Goal: Find specific page/section: Find specific page/section

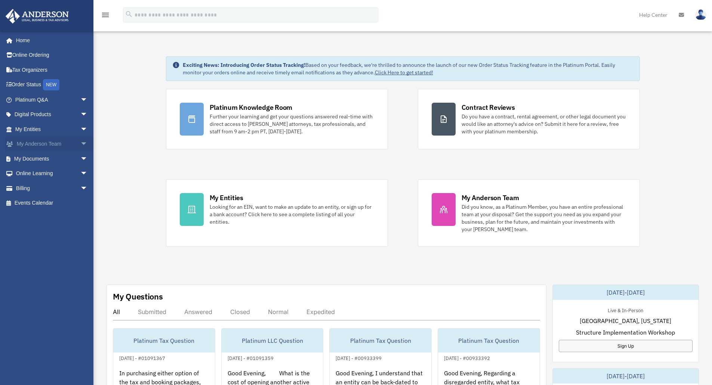
click at [80, 144] on span "arrow_drop_down" at bounding box center [87, 144] width 15 height 15
click at [80, 139] on span "arrow_drop_up" at bounding box center [87, 144] width 15 height 15
click at [80, 129] on span "arrow_drop_down" at bounding box center [87, 129] width 15 height 15
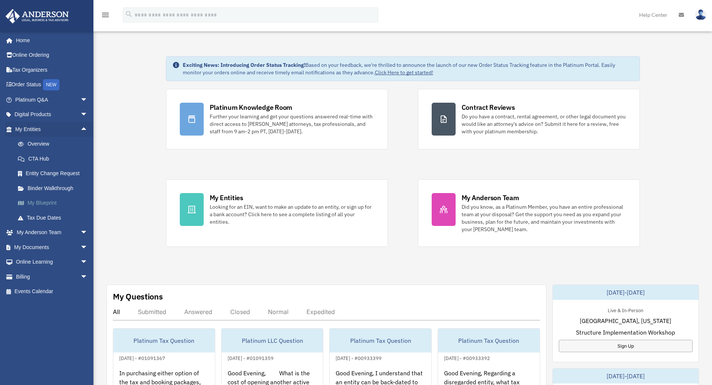
click at [53, 201] on link "My Blueprint" at bounding box center [54, 203] width 89 height 15
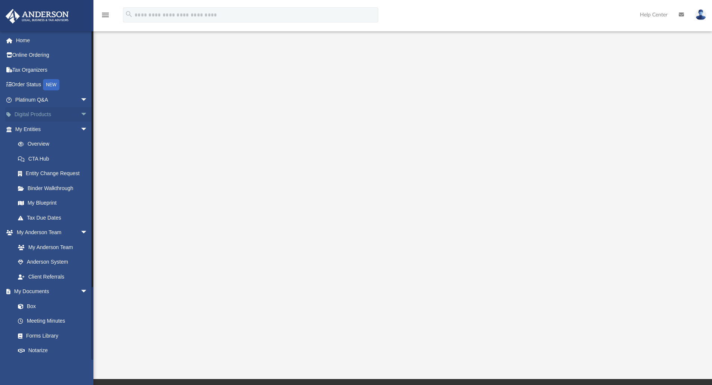
click at [80, 116] on span "arrow_drop_down" at bounding box center [87, 114] width 15 height 15
click at [80, 116] on span "arrow_drop_up" at bounding box center [87, 114] width 15 height 15
click at [80, 116] on span "arrow_drop_down" at bounding box center [87, 114] width 15 height 15
click at [80, 116] on span "arrow_drop_up" at bounding box center [87, 114] width 15 height 15
click at [82, 99] on span "arrow_drop_down" at bounding box center [87, 99] width 15 height 15
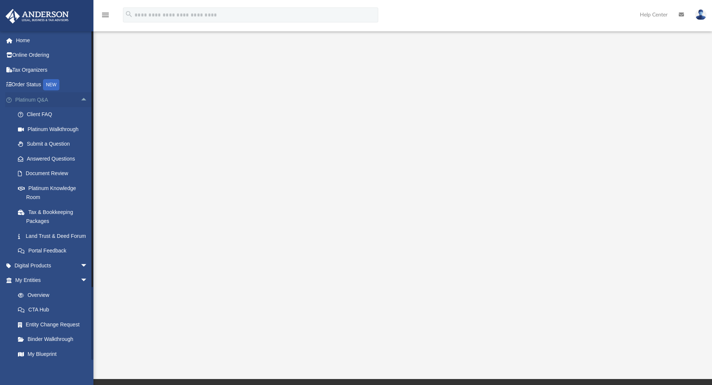
click at [82, 99] on span "arrow_drop_up" at bounding box center [87, 99] width 15 height 15
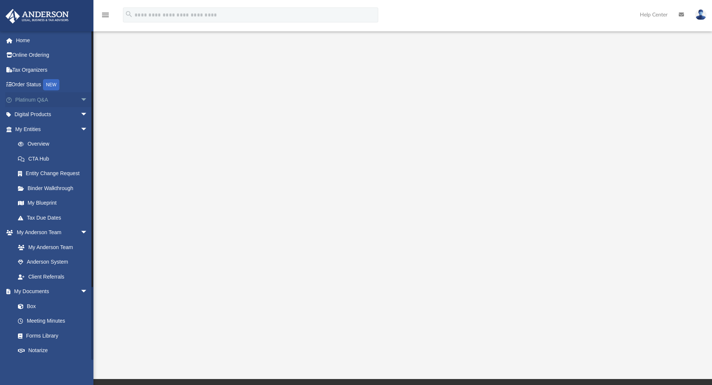
click at [82, 99] on span "arrow_drop_down" at bounding box center [87, 99] width 15 height 15
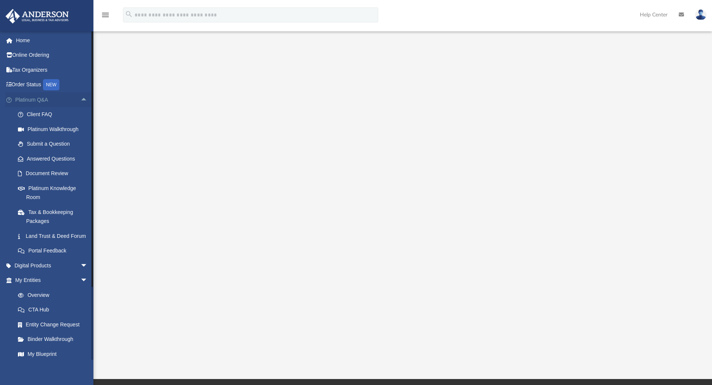
click at [81, 99] on span "arrow_drop_up" at bounding box center [87, 99] width 15 height 15
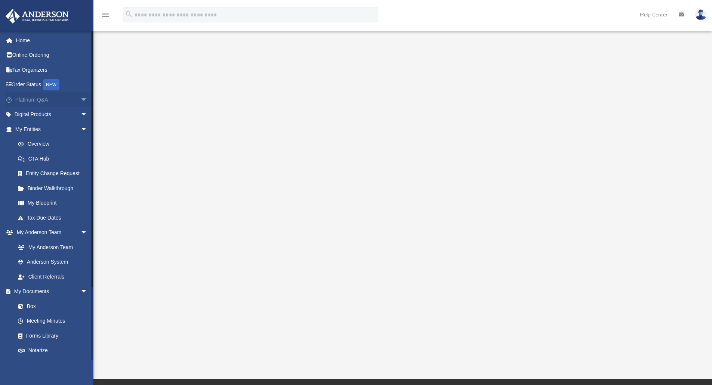
click at [81, 100] on span "arrow_drop_down" at bounding box center [87, 99] width 15 height 15
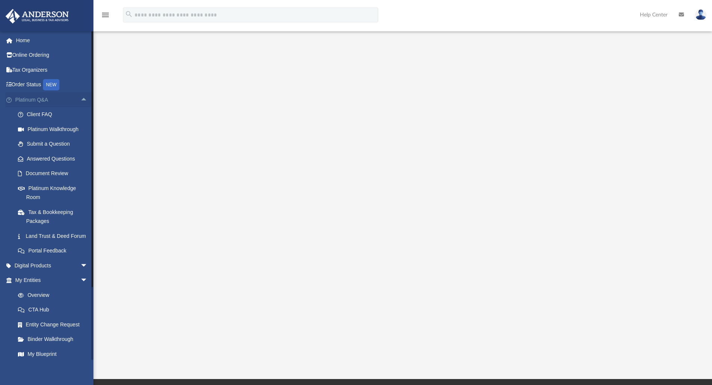
click at [80, 97] on span "arrow_drop_up" at bounding box center [87, 99] width 15 height 15
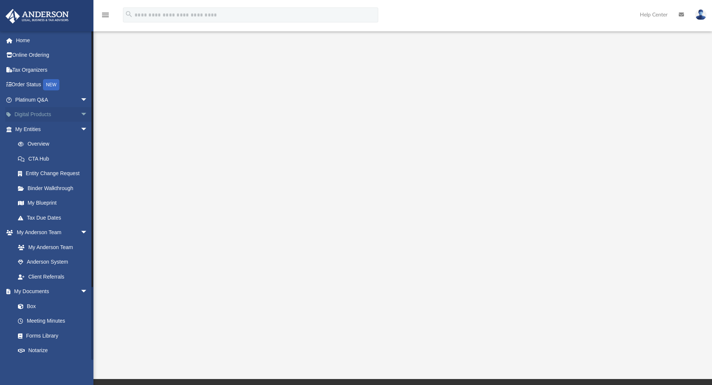
click at [80, 118] on span "arrow_drop_down" at bounding box center [87, 114] width 15 height 15
click at [80, 118] on span "arrow_drop_up" at bounding box center [87, 114] width 15 height 15
click at [80, 129] on span "arrow_drop_down" at bounding box center [87, 129] width 15 height 15
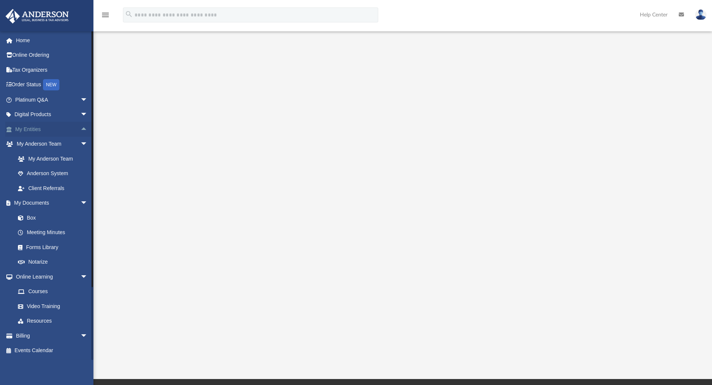
click at [80, 129] on span "arrow_drop_up" at bounding box center [87, 129] width 15 height 15
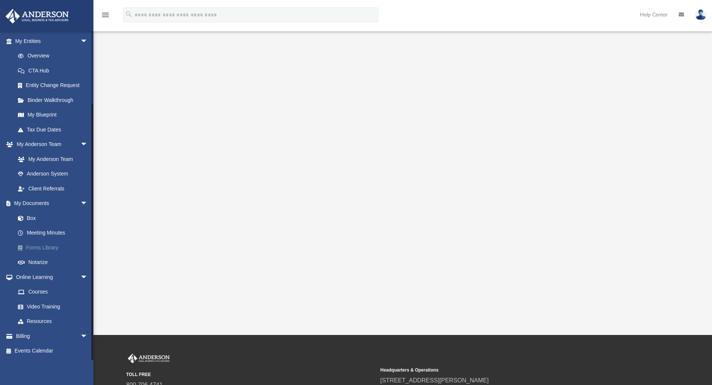
scroll to position [112, 0]
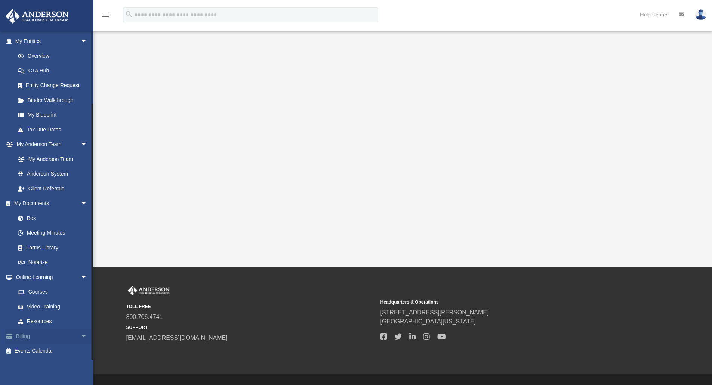
click at [80, 336] on span "arrow_drop_down" at bounding box center [87, 336] width 15 height 15
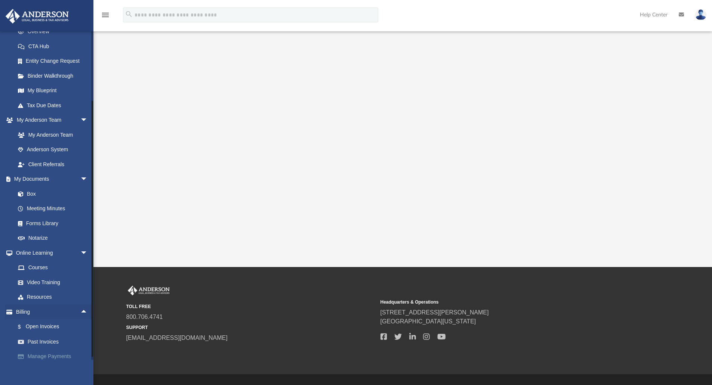
scroll to position [133, 0]
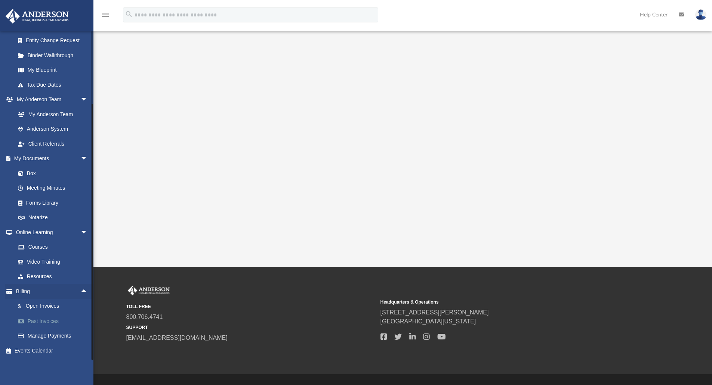
click at [53, 321] on link "Past Invoices" at bounding box center [54, 321] width 89 height 15
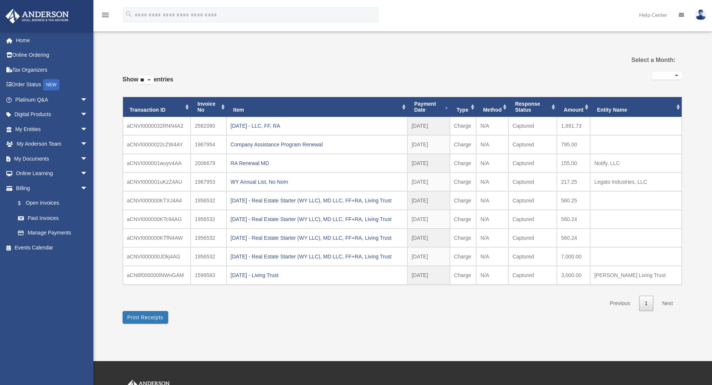
select select
click at [264, 124] on div "2025.09.09 - LLC, FF, RA" at bounding box center [316, 126] width 173 height 10
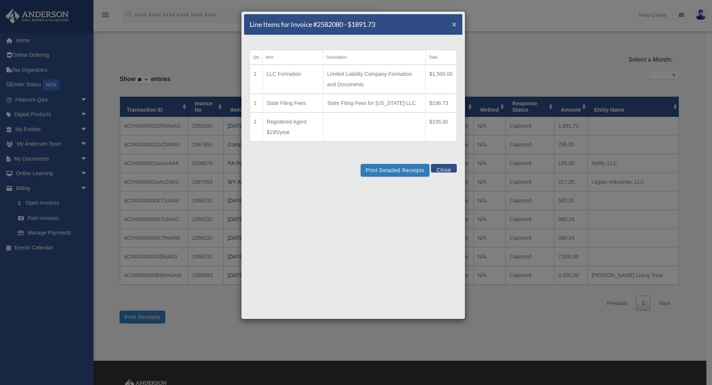
click at [453, 22] on span "×" at bounding box center [454, 24] width 5 height 9
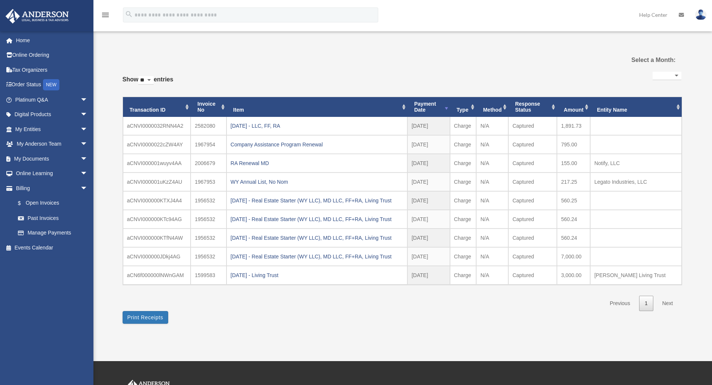
click at [439, 47] on div "**********" at bounding box center [402, 186] width 558 height 291
click at [35, 41] on link "Home" at bounding box center [52, 40] width 94 height 15
click at [23, 41] on link "Home" at bounding box center [52, 40] width 94 height 15
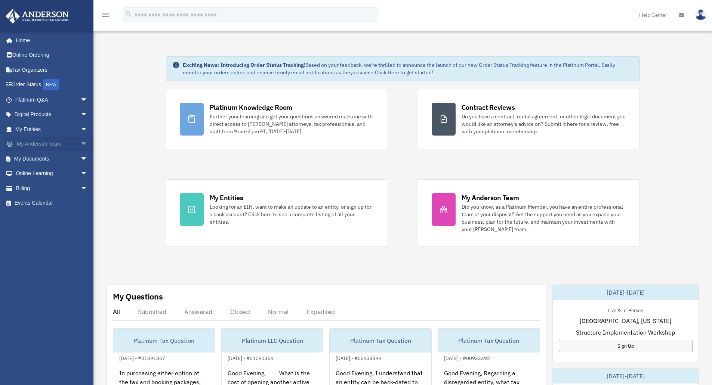
click at [80, 143] on span "arrow_drop_down" at bounding box center [87, 144] width 15 height 15
click at [81, 201] on span "arrow_drop_down" at bounding box center [87, 203] width 15 height 15
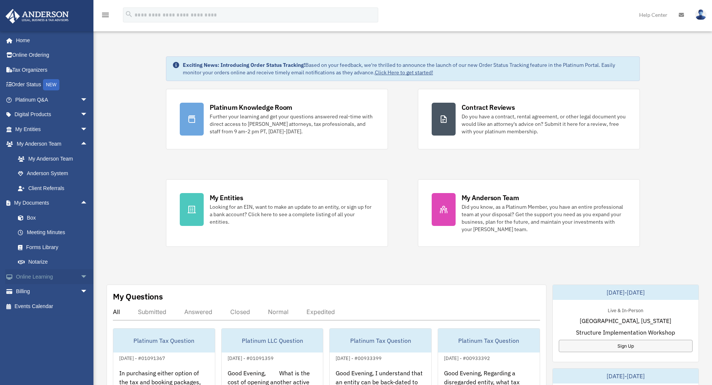
click at [81, 276] on span "arrow_drop_down" at bounding box center [87, 276] width 15 height 15
click at [80, 272] on span "arrow_drop_up" at bounding box center [87, 276] width 15 height 15
click at [80, 288] on span "arrow_drop_down" at bounding box center [87, 291] width 15 height 15
click at [80, 288] on span "arrow_drop_up" at bounding box center [87, 291] width 15 height 15
click at [83, 200] on span "arrow_drop_up" at bounding box center [87, 203] width 15 height 15
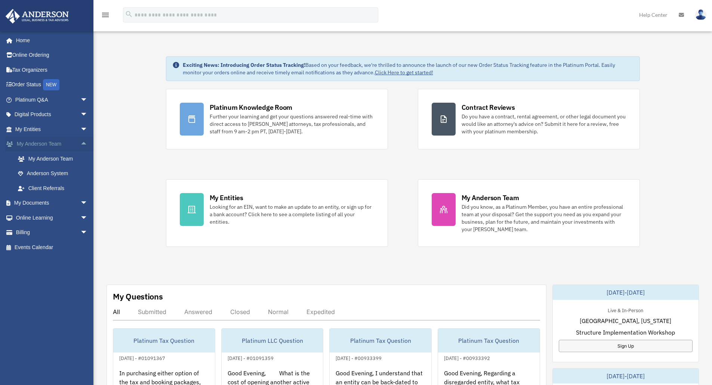
click at [80, 142] on span "arrow_drop_up" at bounding box center [87, 144] width 15 height 15
click at [80, 133] on span "arrow_drop_down" at bounding box center [87, 129] width 15 height 15
click at [80, 126] on span "arrow_drop_up" at bounding box center [87, 129] width 15 height 15
click at [80, 113] on span "arrow_drop_down" at bounding box center [87, 114] width 15 height 15
click at [38, 69] on link "Tax Organizers" at bounding box center [52, 69] width 94 height 15
